Goal: Task Accomplishment & Management: Manage account settings

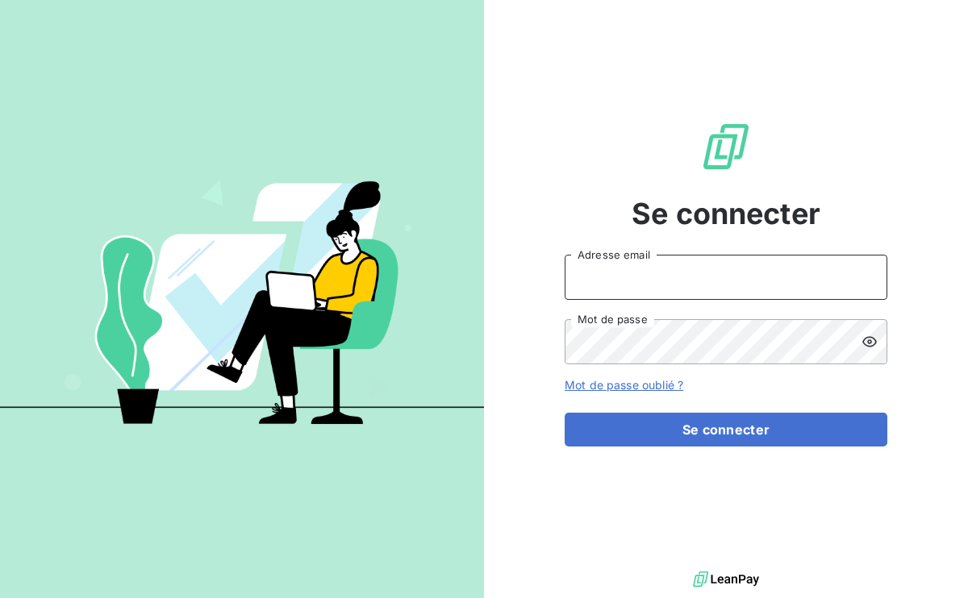
click at [614, 282] on input "Adresse email" at bounding box center [725, 277] width 323 height 45
type input "[PERSON_NAME][EMAIL_ADDRESS][DOMAIN_NAME]"
click at [564, 413] on button "Se connecter" at bounding box center [725, 430] width 323 height 34
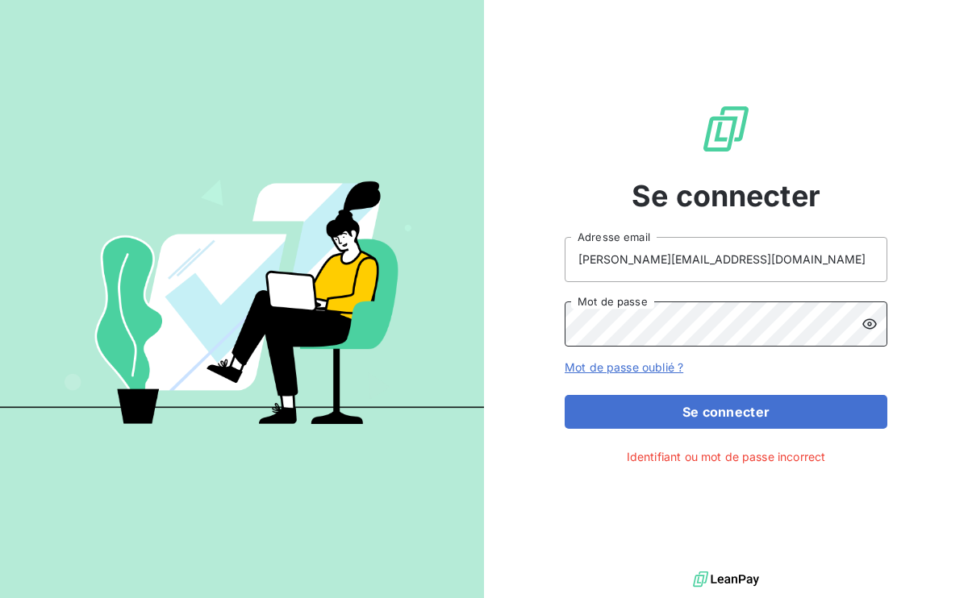
click at [464, 322] on div "Se connecter [PERSON_NAME][EMAIL_ADDRESS][DOMAIN_NAME] Adresse email Mot de pas…" at bounding box center [484, 299] width 968 height 598
click at [472, 323] on div "Se connecter [PERSON_NAME][EMAIL_ADDRESS][DOMAIN_NAME] Adresse email Mot de pas…" at bounding box center [484, 299] width 968 height 598
click at [564, 395] on button "Se connecter" at bounding box center [725, 412] width 323 height 34
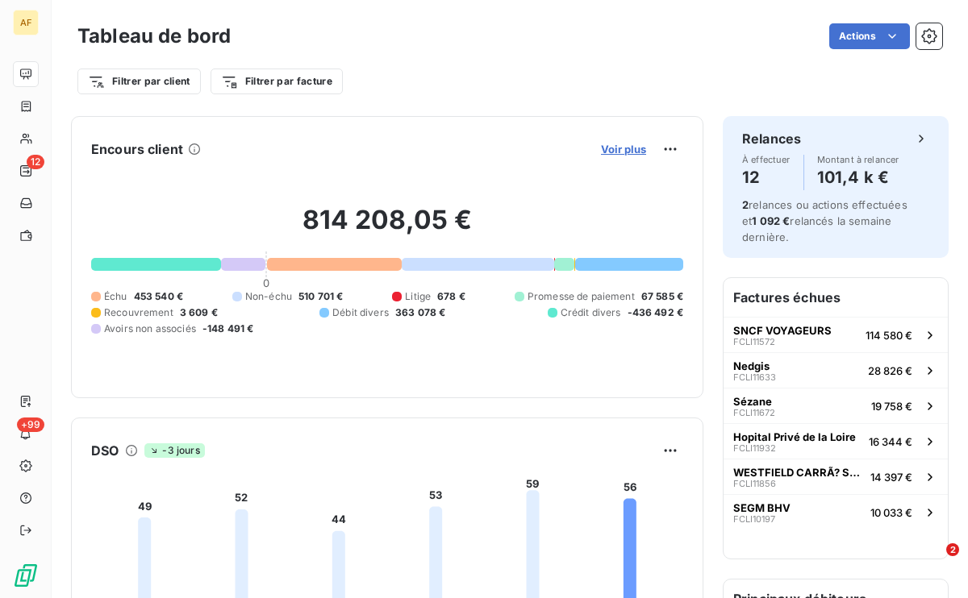
click at [631, 150] on span "Voir plus" at bounding box center [623, 149] width 45 height 13
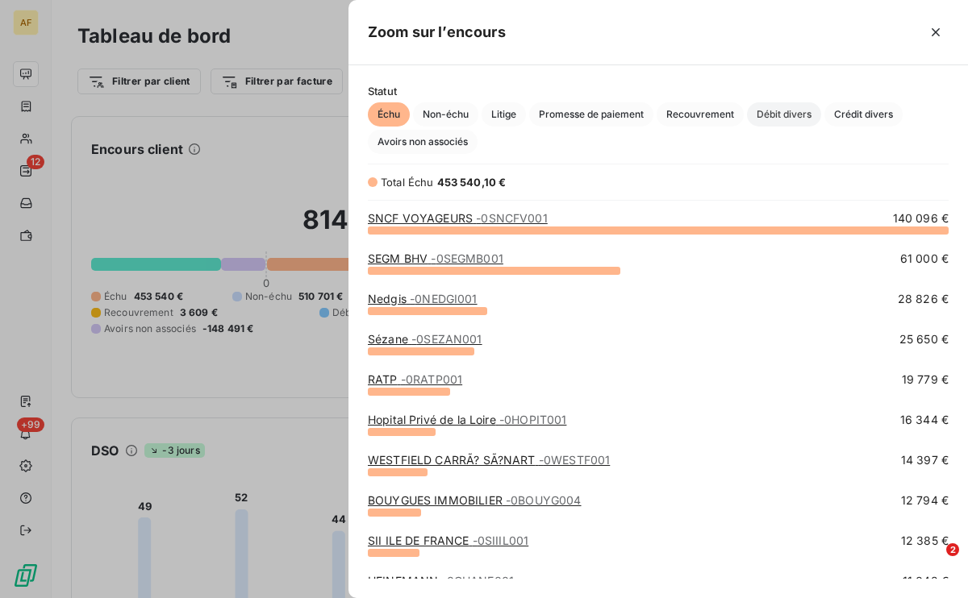
click at [775, 114] on span "Débit divers" at bounding box center [784, 114] width 74 height 24
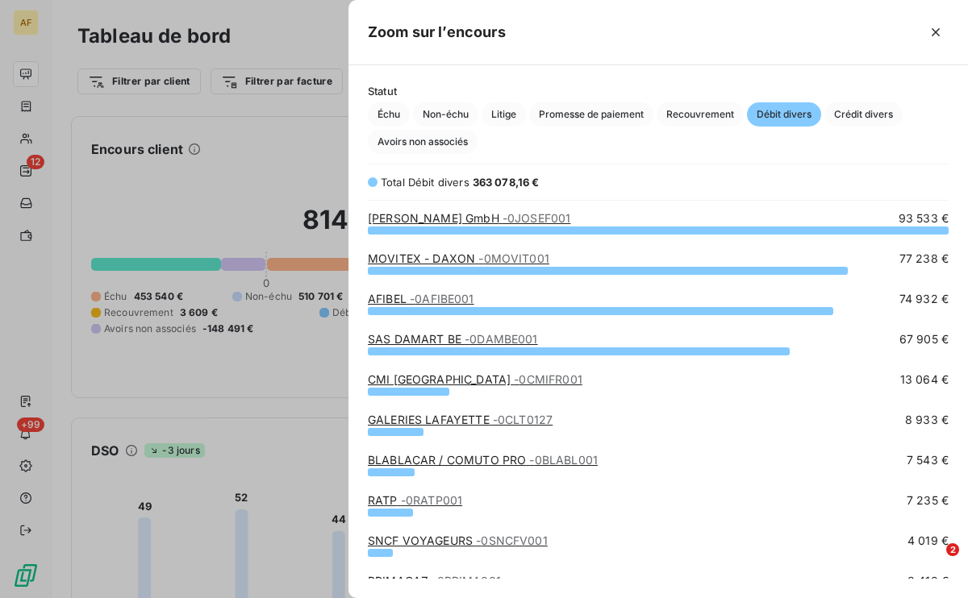
scroll to position [368, 619]
